Goal: Task Accomplishment & Management: Manage account settings

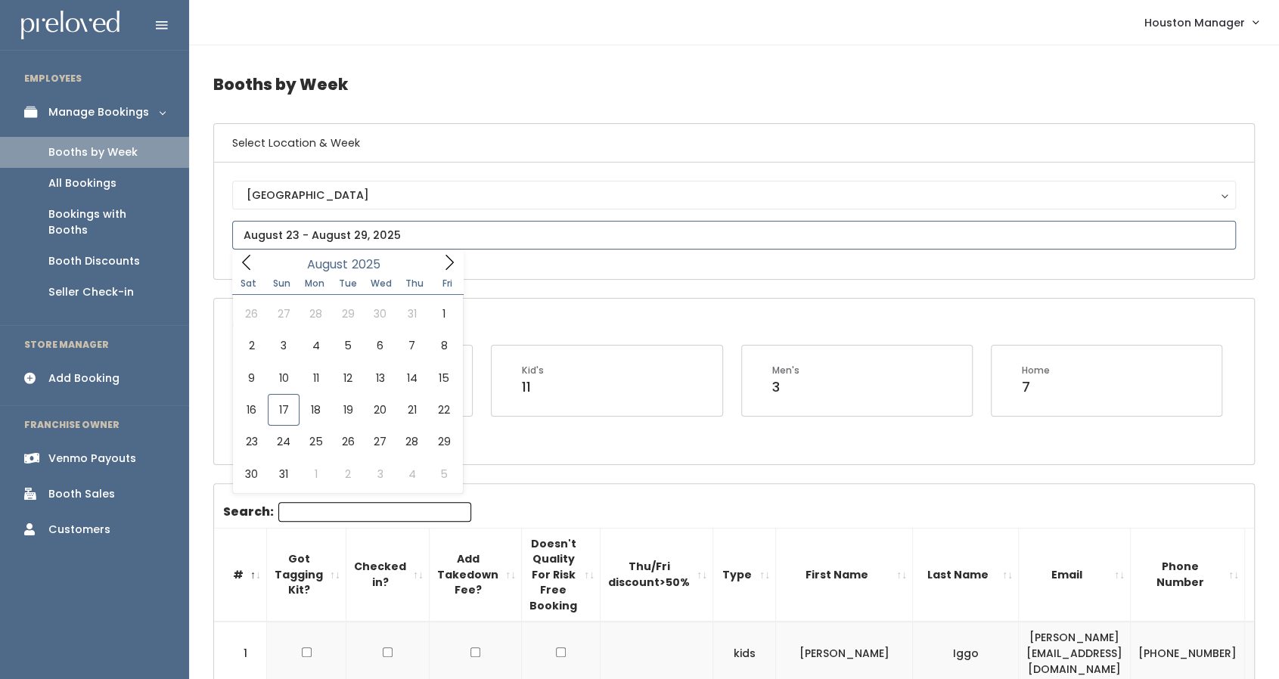
click at [437, 235] on input "text" at bounding box center [733, 235] width 1003 height 29
type input "[DATE] to [DATE]"
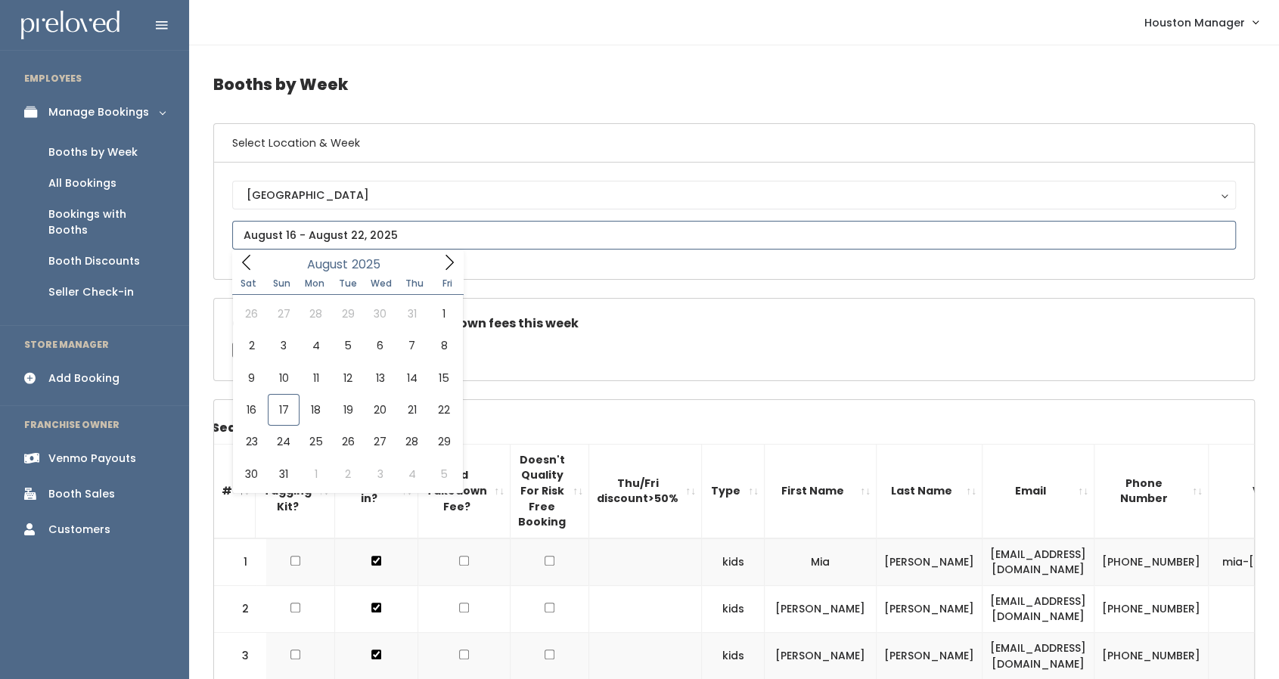
click at [327, 234] on input "text" at bounding box center [733, 235] width 1003 height 29
type input "August 23 to August 29"
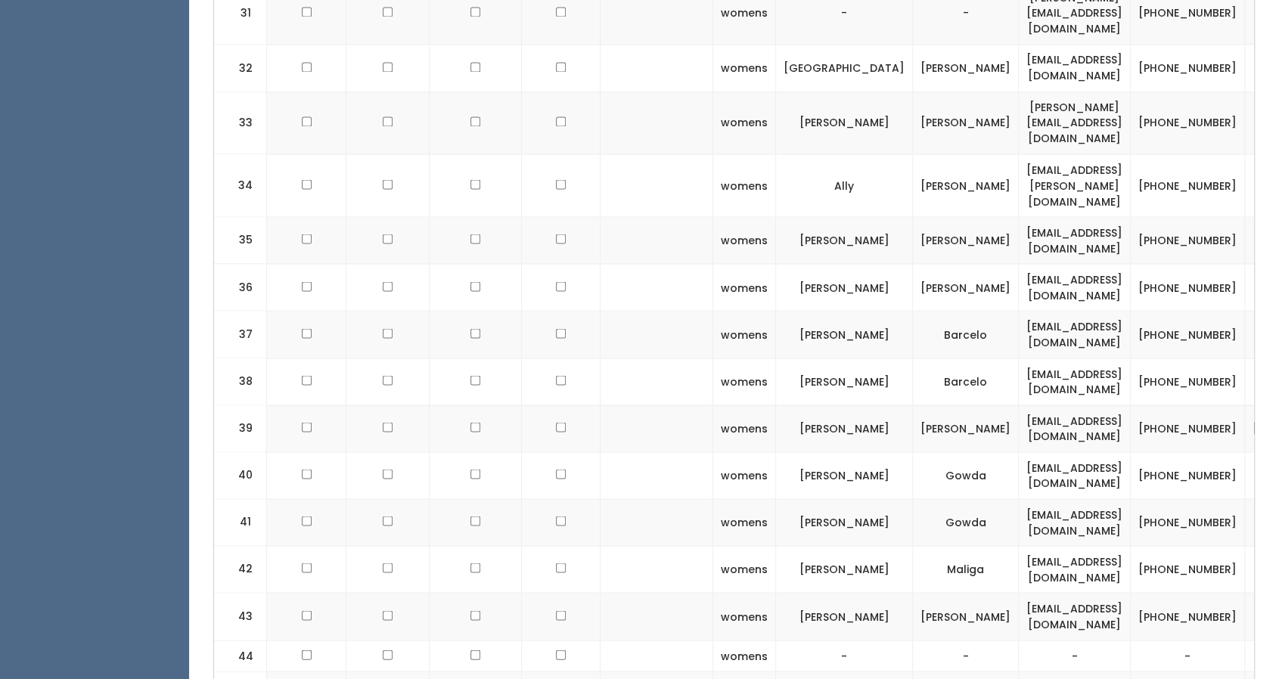
scroll to position [1803, 0]
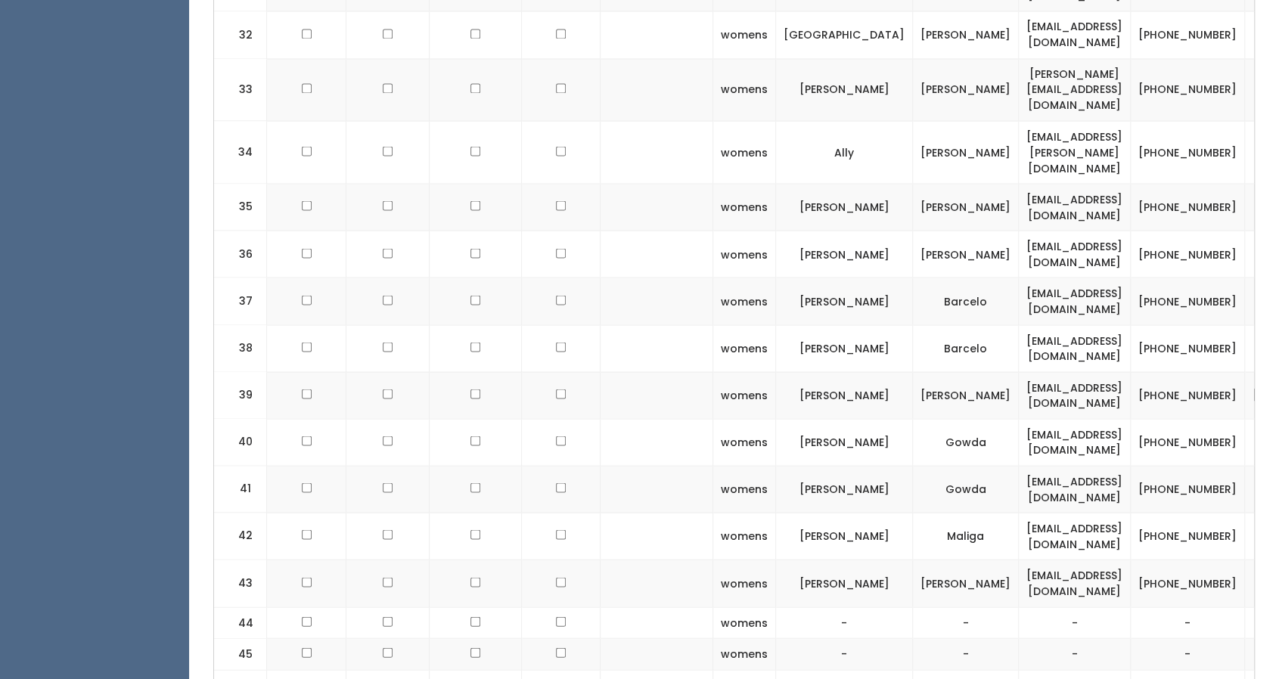
checkbox input "true"
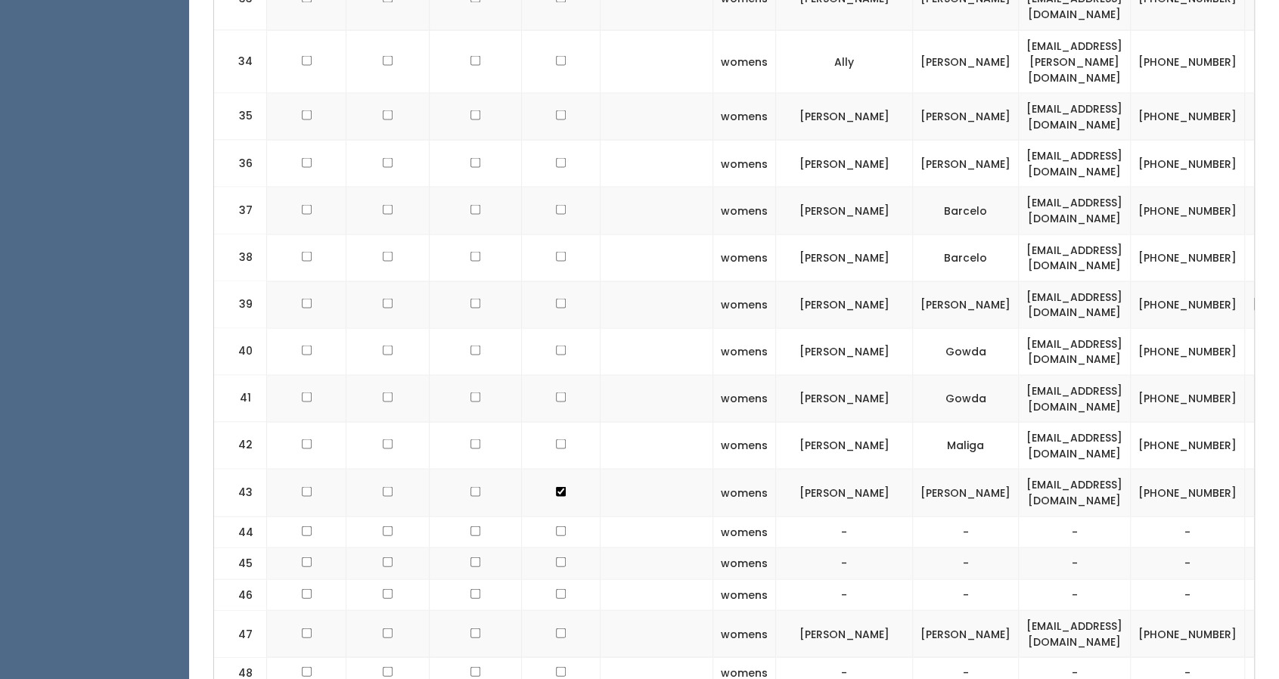
scroll to position [1893, 0]
click at [639, 470] on td at bounding box center [656, 493] width 113 height 47
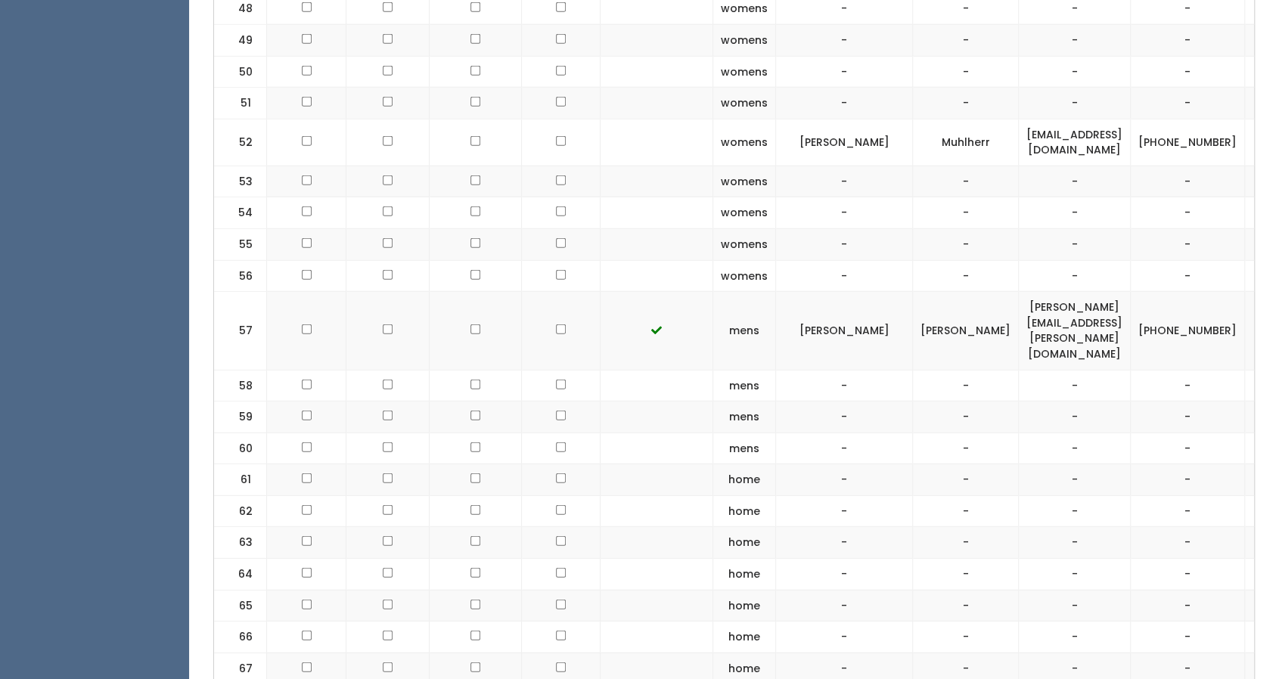
scroll to position [2557, 0]
